Goal: Information Seeking & Learning: Ask a question

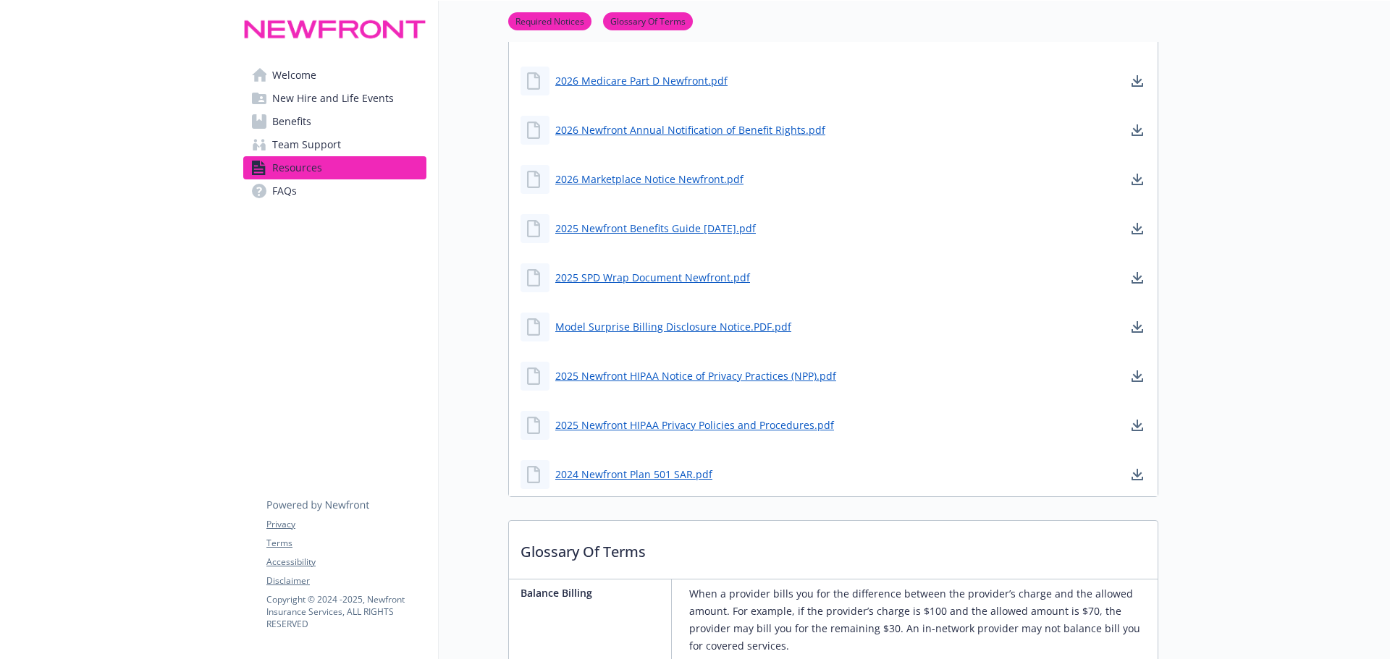
scroll to position [217, 0]
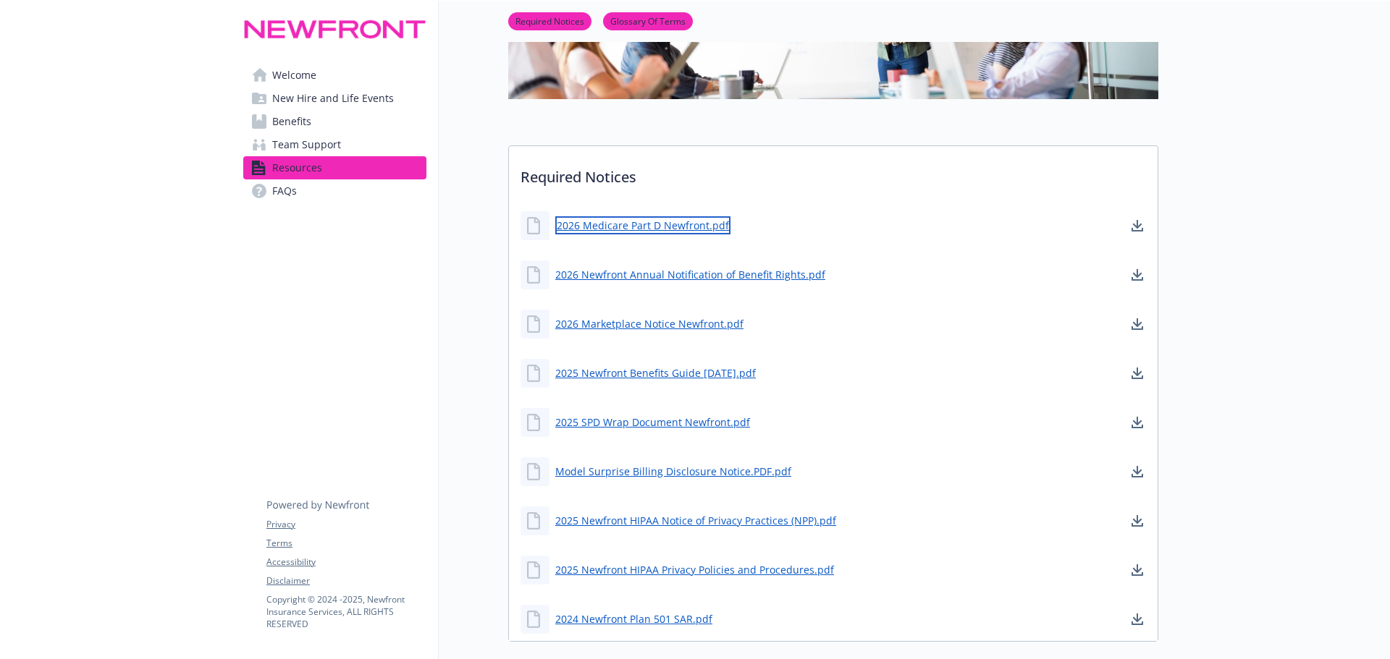
click at [670, 226] on link "2026 Medicare Part D Newfront.pdf" at bounding box center [642, 225] width 175 height 18
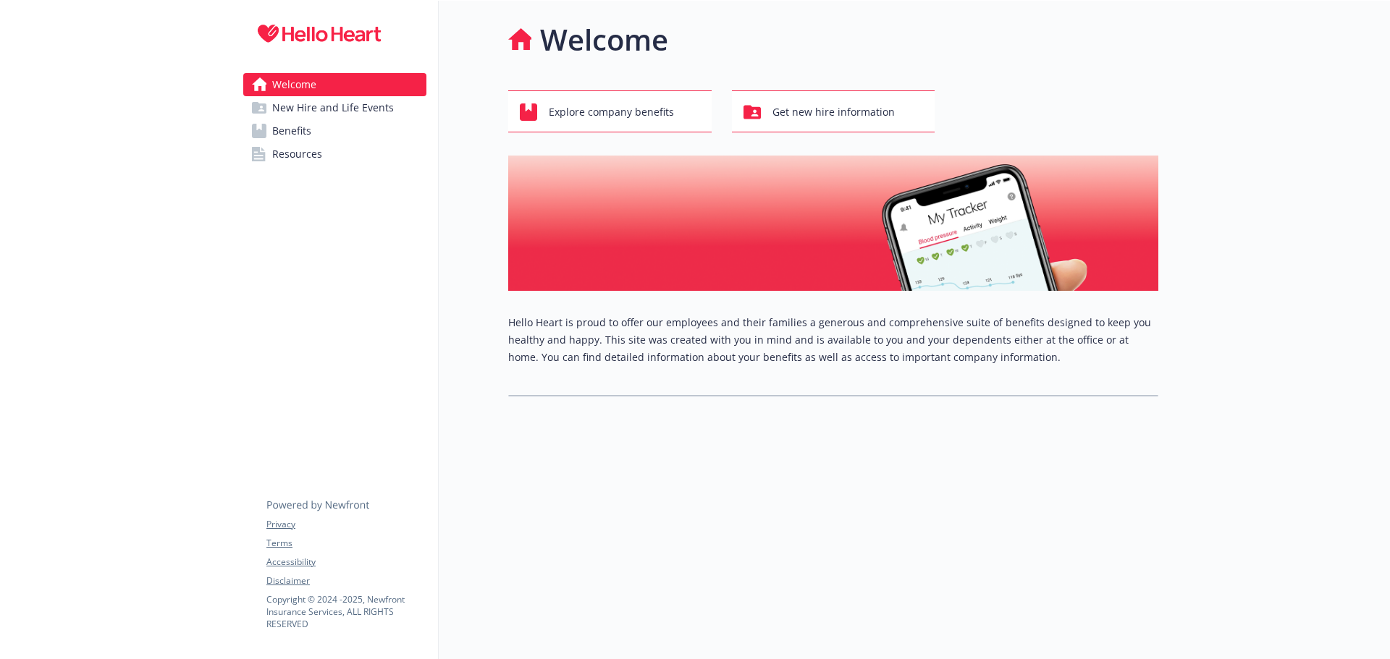
drag, startPoint x: 300, startPoint y: 129, endPoint x: 395, endPoint y: 145, distance: 97.0
click at [300, 129] on span "Benefits" at bounding box center [291, 130] width 39 height 23
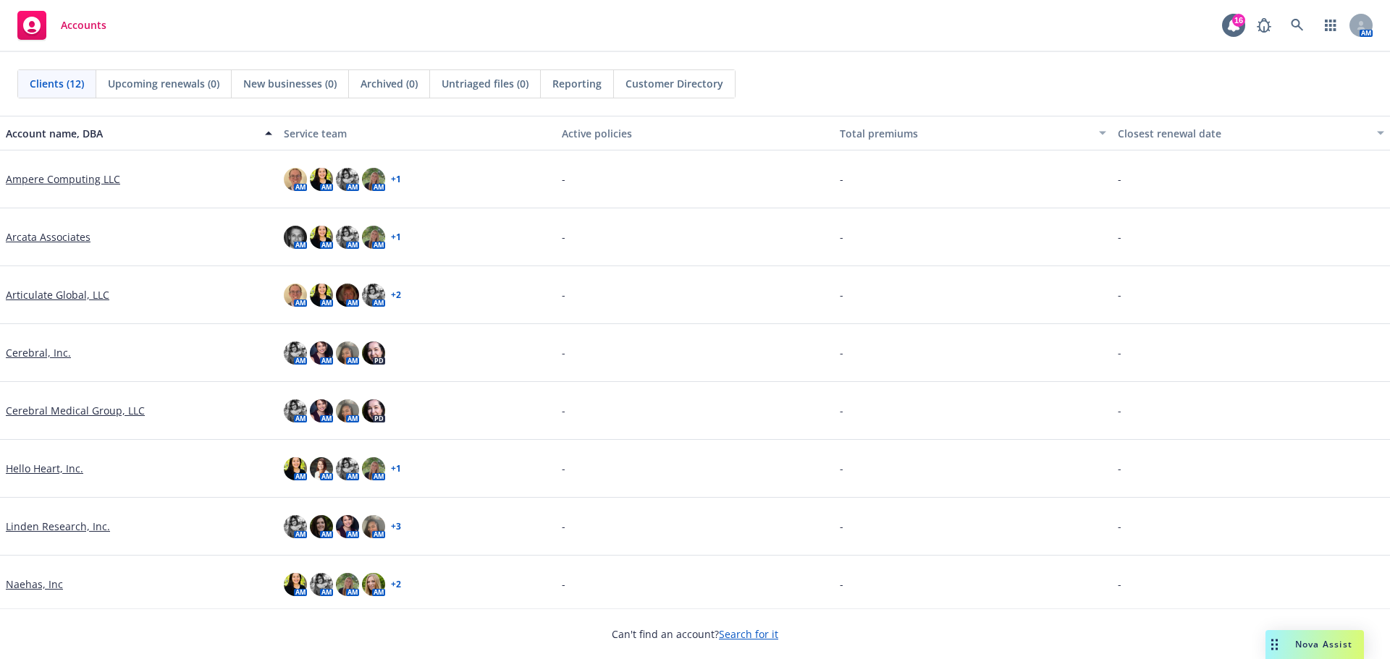
click at [69, 238] on link "Arcata Associates" at bounding box center [48, 236] width 85 height 15
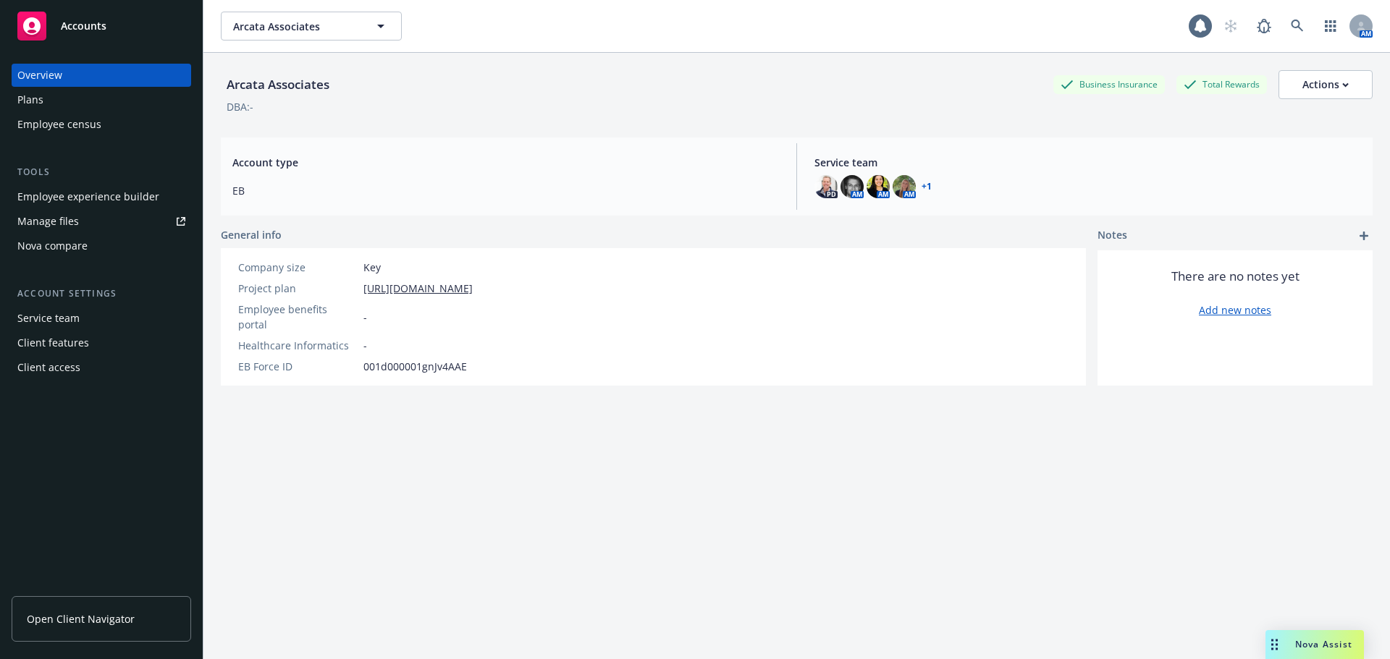
click at [1312, 650] on span "Nova Assist" at bounding box center [1323, 644] width 57 height 12
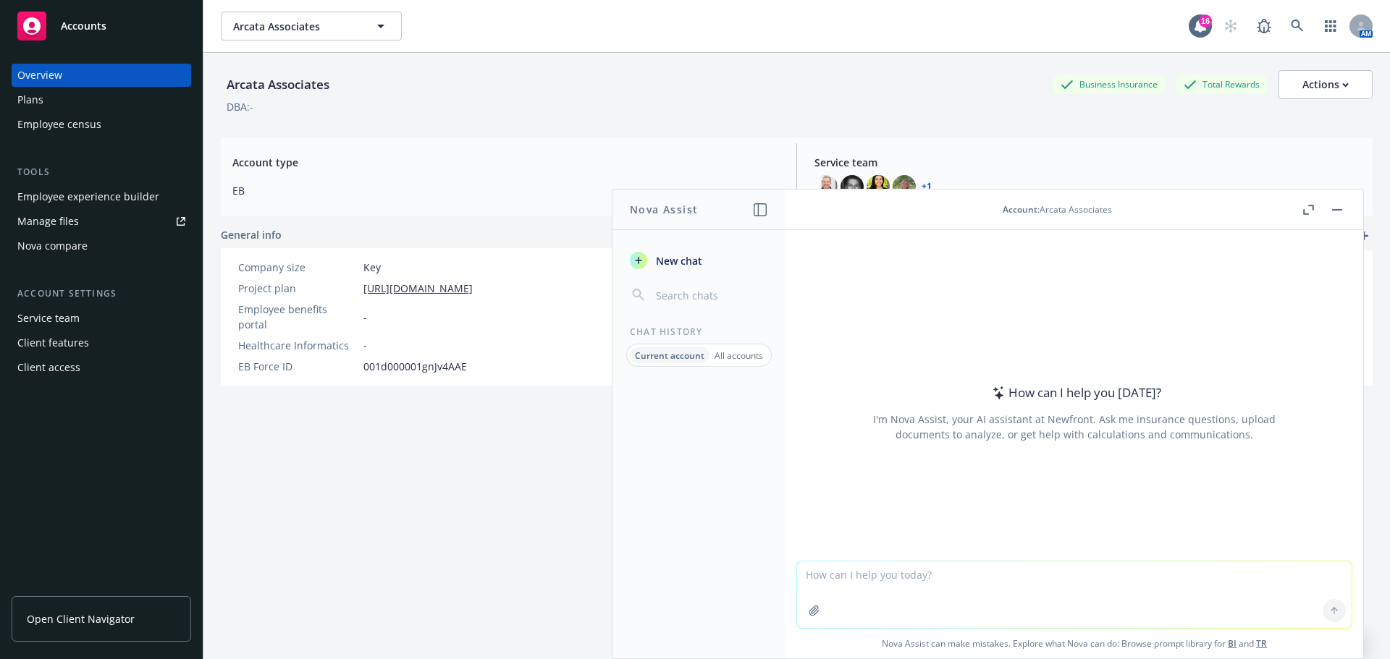
click at [903, 564] on textarea at bounding box center [1074, 595] width 554 height 67
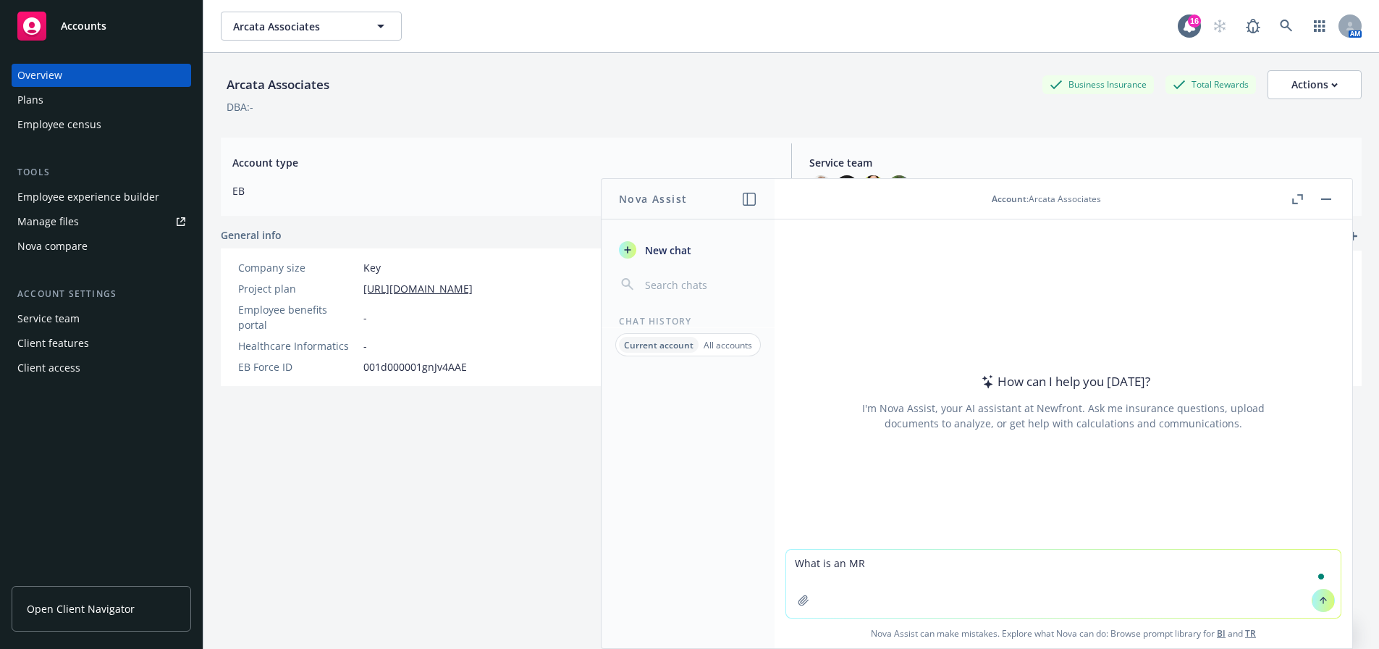
type textarea "What is an MRL"
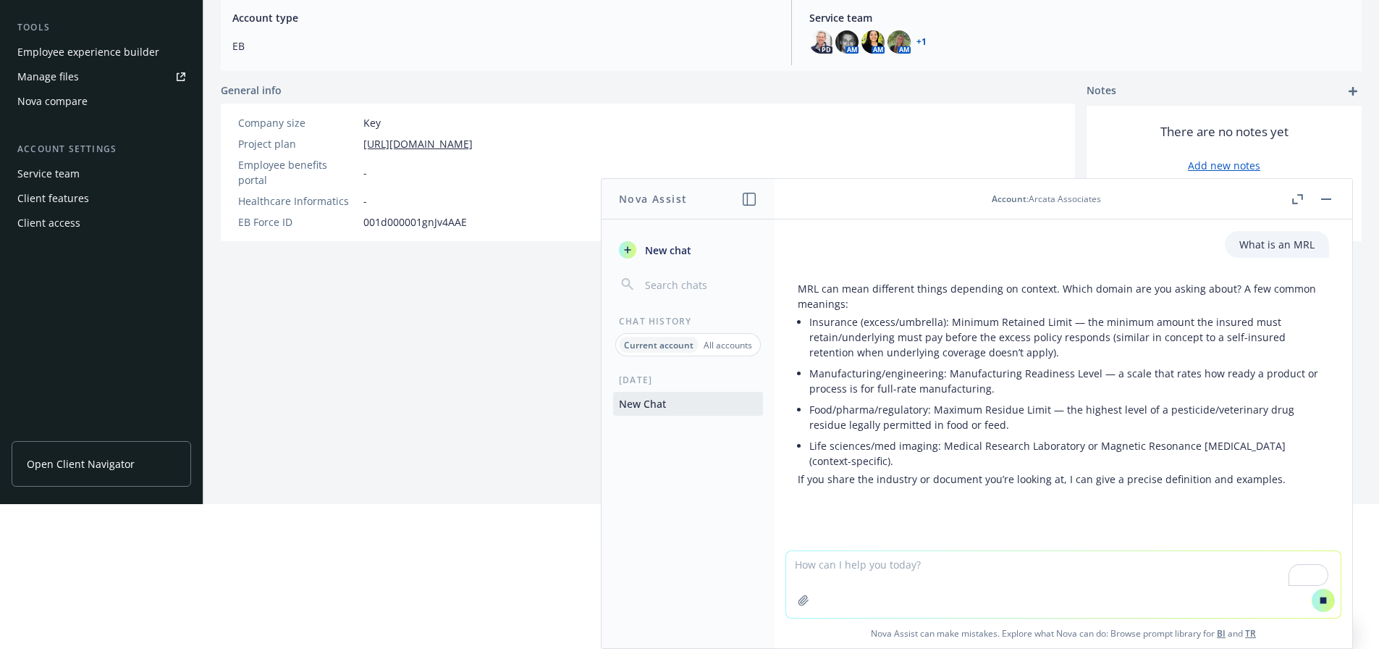
scroll to position [3, 0]
click at [841, 553] on textarea "To enrich screen reader interactions, please activate Accessibility in Grammarl…" at bounding box center [1063, 584] width 554 height 67
type textarea "What is an MRL rebate?"
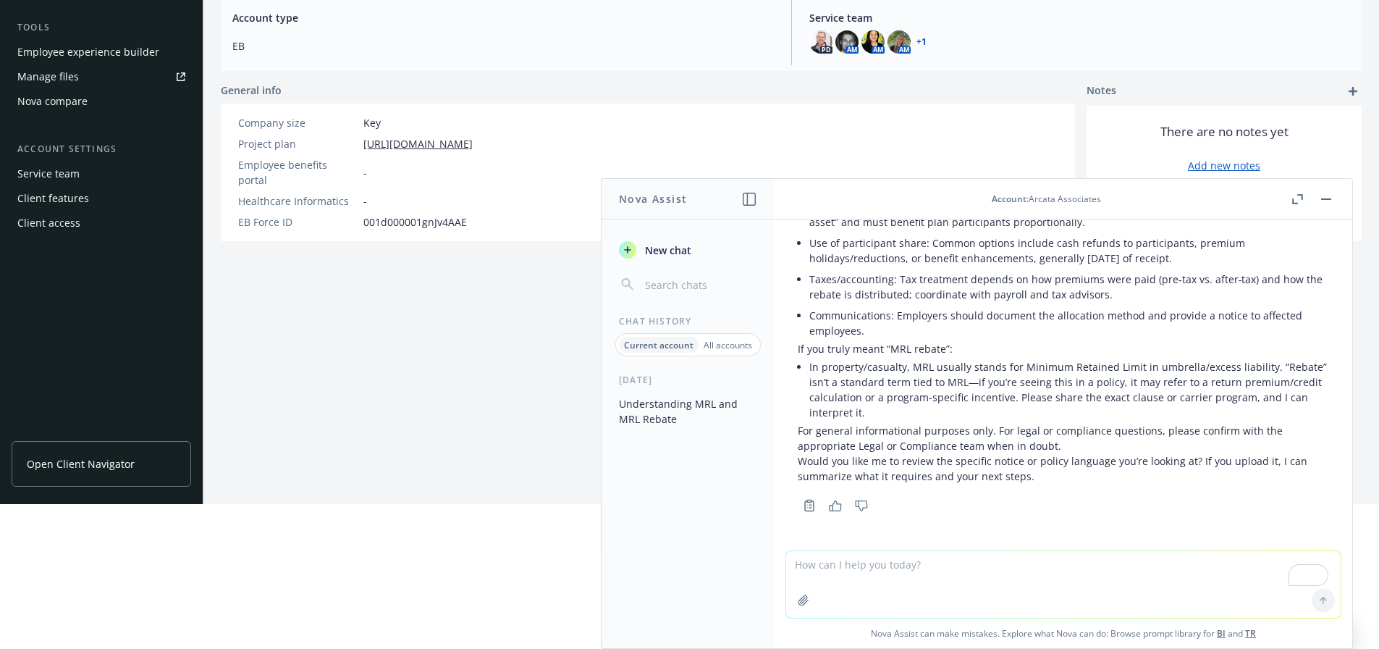
scroll to position [239, 0]
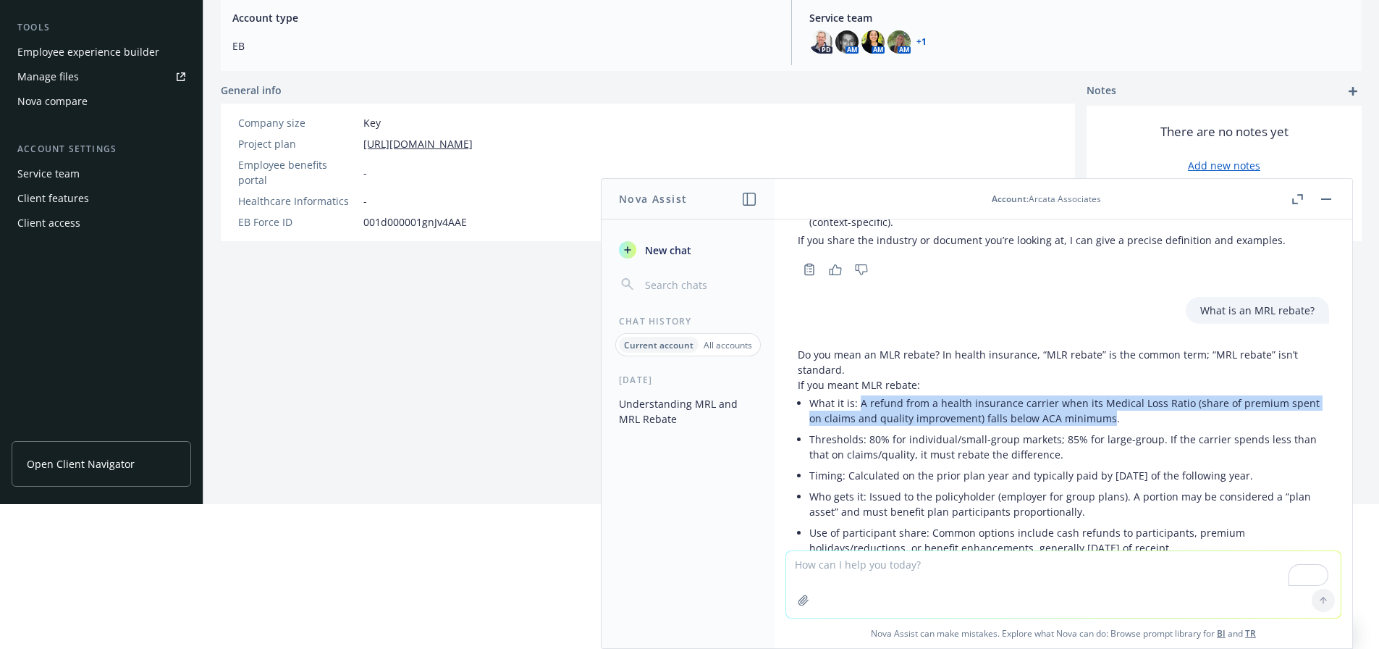
drag, startPoint x: 1105, startPoint y: 418, endPoint x: 861, endPoint y: 405, distance: 244.3
click at [861, 405] on li "What it is: A refund from a health insurance carrier when its Medical Loss Rati…" at bounding box center [1069, 410] width 520 height 36
copy li "A refund from a health insurance carrier when its Medical Loss Ratio (share of …"
click at [1328, 198] on icon "button" at bounding box center [1326, 198] width 10 height 1
